Goal: Task Accomplishment & Management: Use online tool/utility

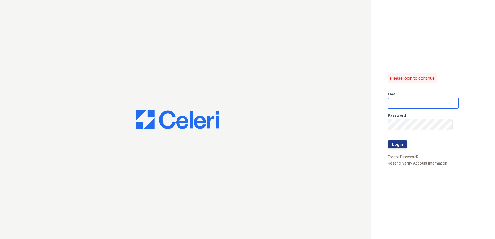
click at [394, 104] on input "email" at bounding box center [423, 103] width 71 height 11
type input "mgamble@mmgmgt.com"
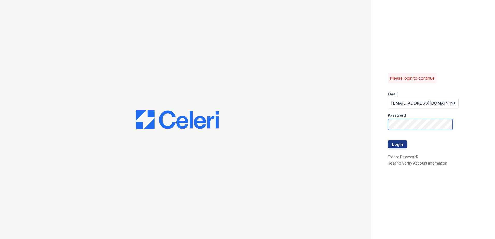
click at [388, 140] on button "Login" at bounding box center [397, 144] width 19 height 8
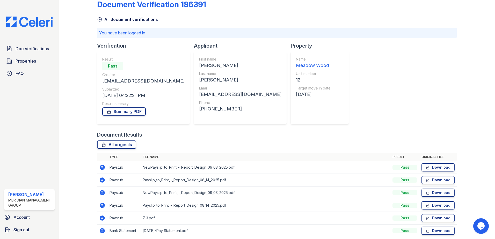
scroll to position [5, 0]
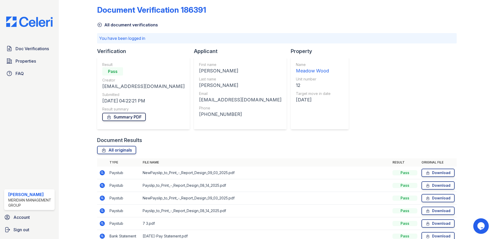
click at [119, 117] on link "Summary PDF" at bounding box center [124, 117] width 44 height 8
